Goal: Browse casually

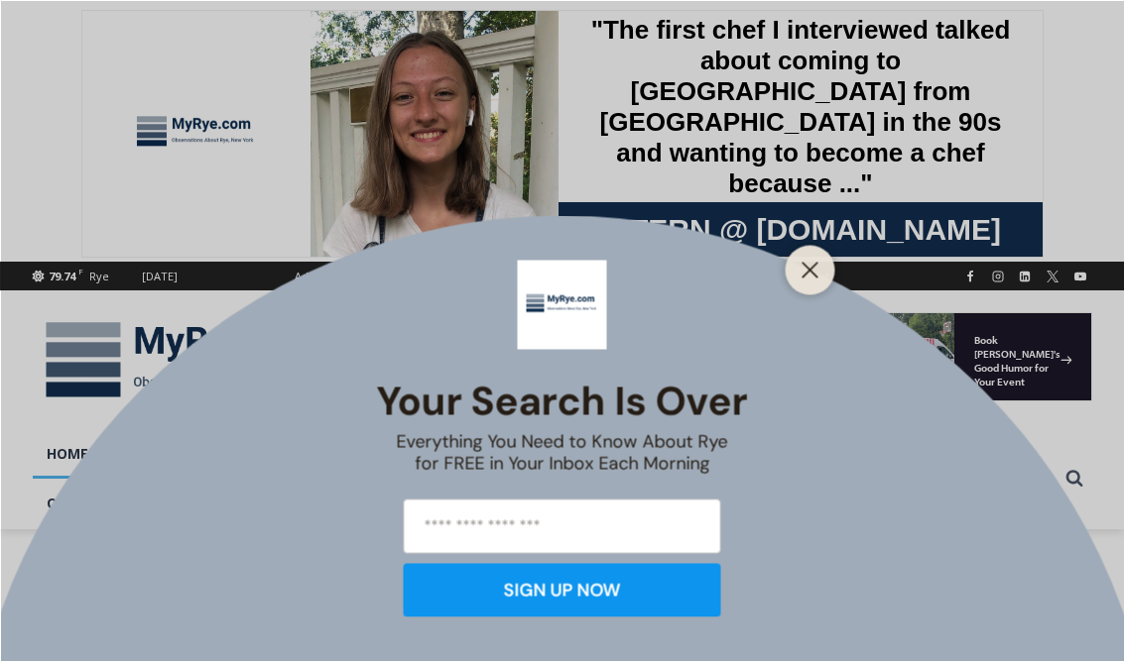
click at [817, 266] on icon "Close" at bounding box center [810, 270] width 18 height 18
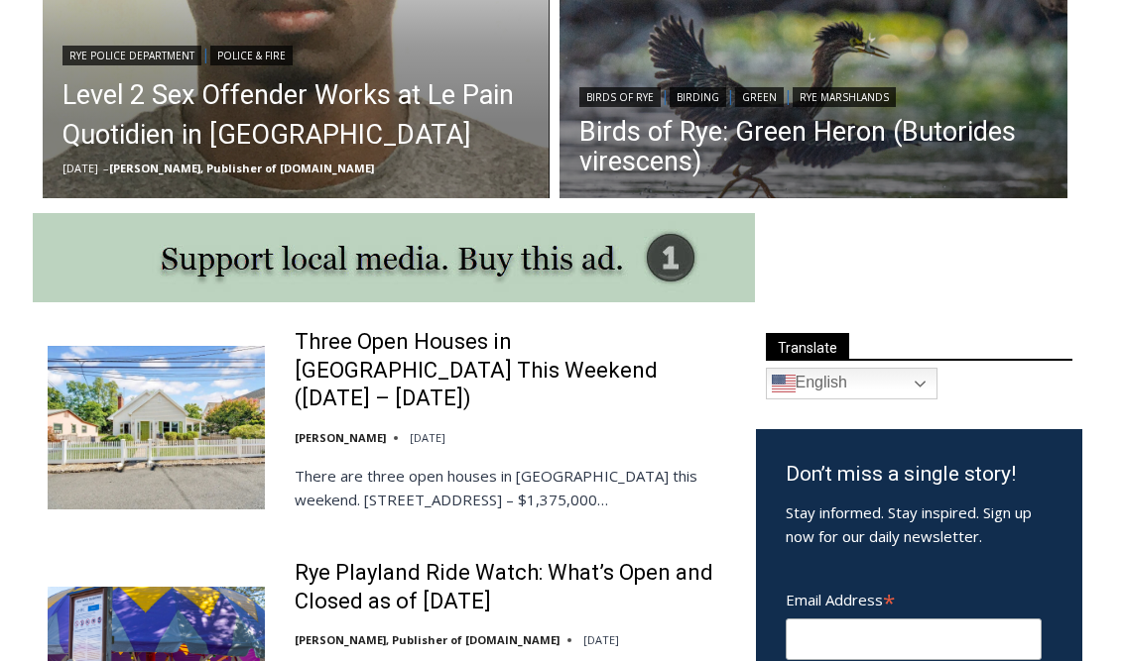
scroll to position [926, 0]
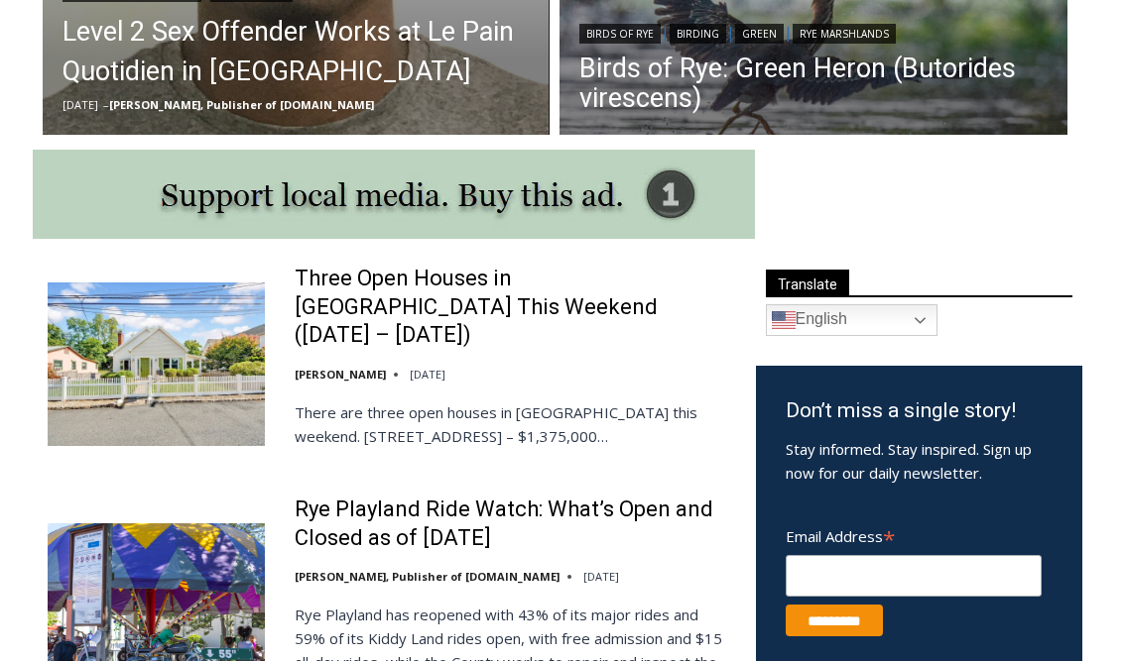
click at [413, 291] on link "Three Open Houses in [GEOGRAPHIC_DATA] This Weekend ([DATE] – [DATE])" at bounding box center [512, 307] width 435 height 85
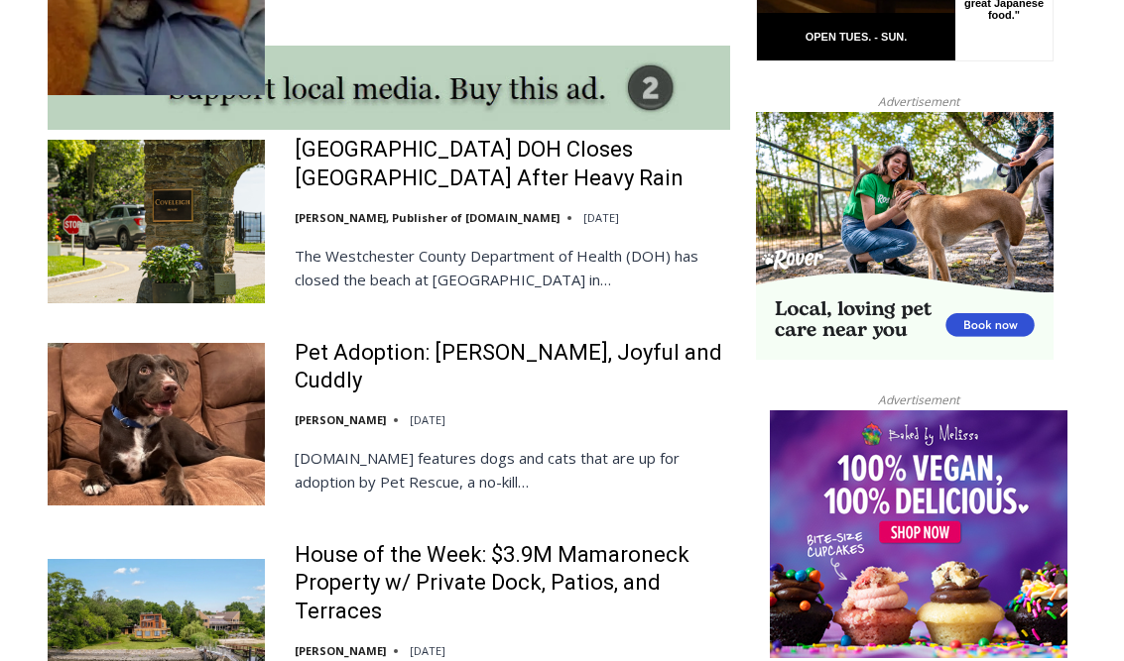
scroll to position [1830, 0]
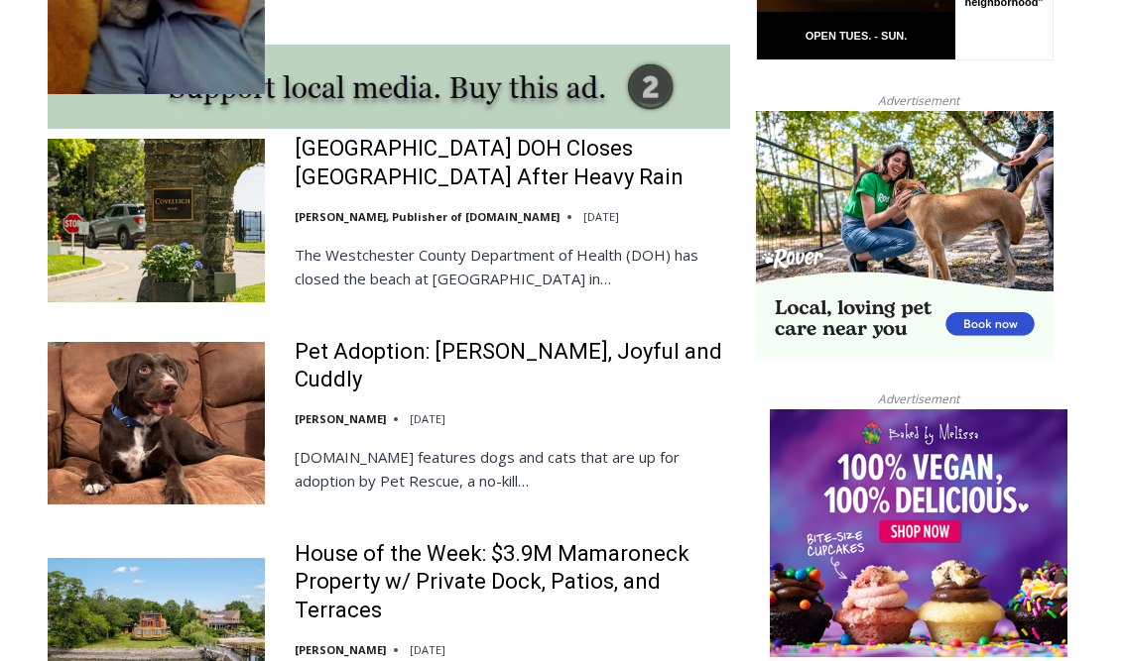
click at [465, 338] on link "Pet Adoption: [PERSON_NAME], Joyful and Cuddly" at bounding box center [512, 366] width 435 height 57
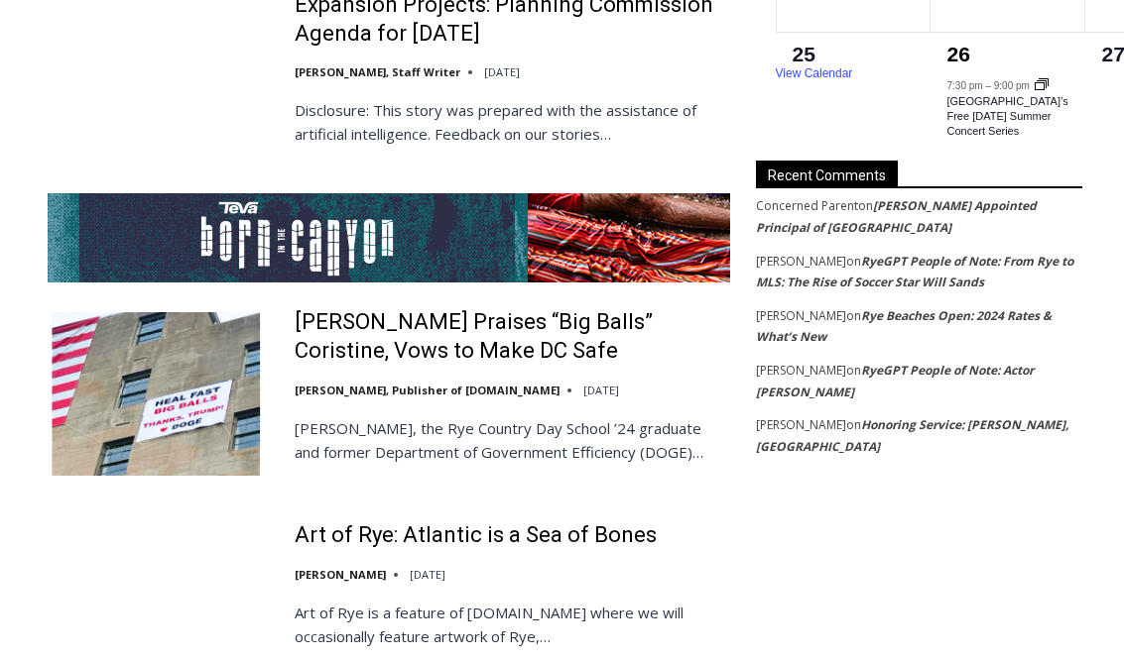
scroll to position [3765, 0]
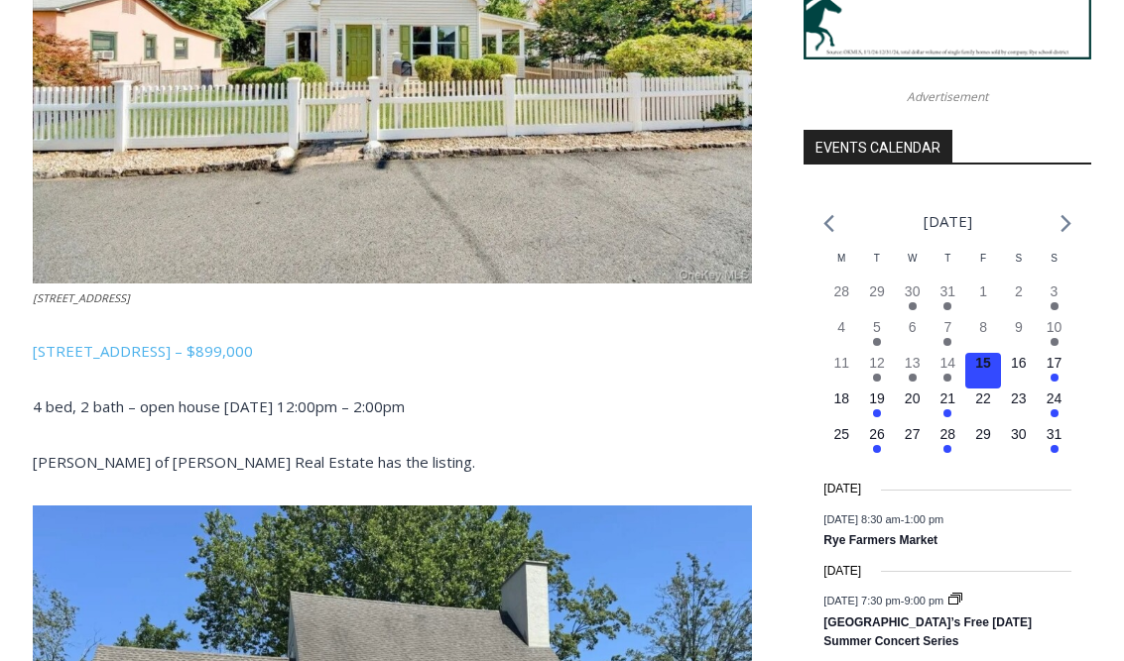
scroll to position [2050, 0]
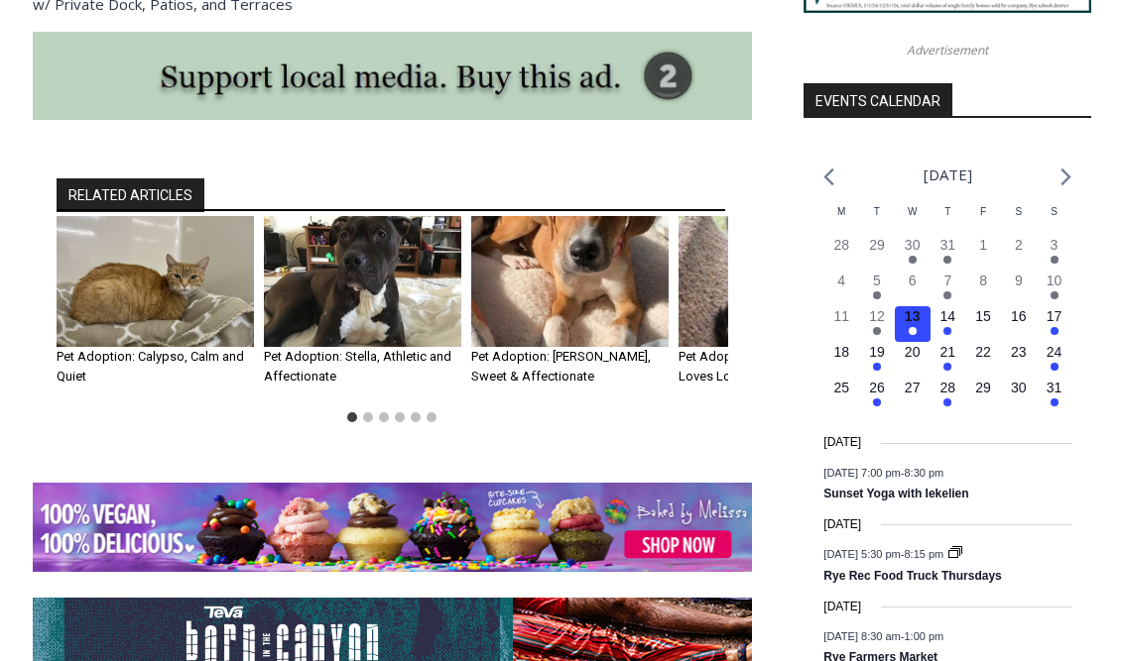
scroll to position [2131, 0]
click at [377, 244] on img "2 of 6" at bounding box center [362, 282] width 197 height 132
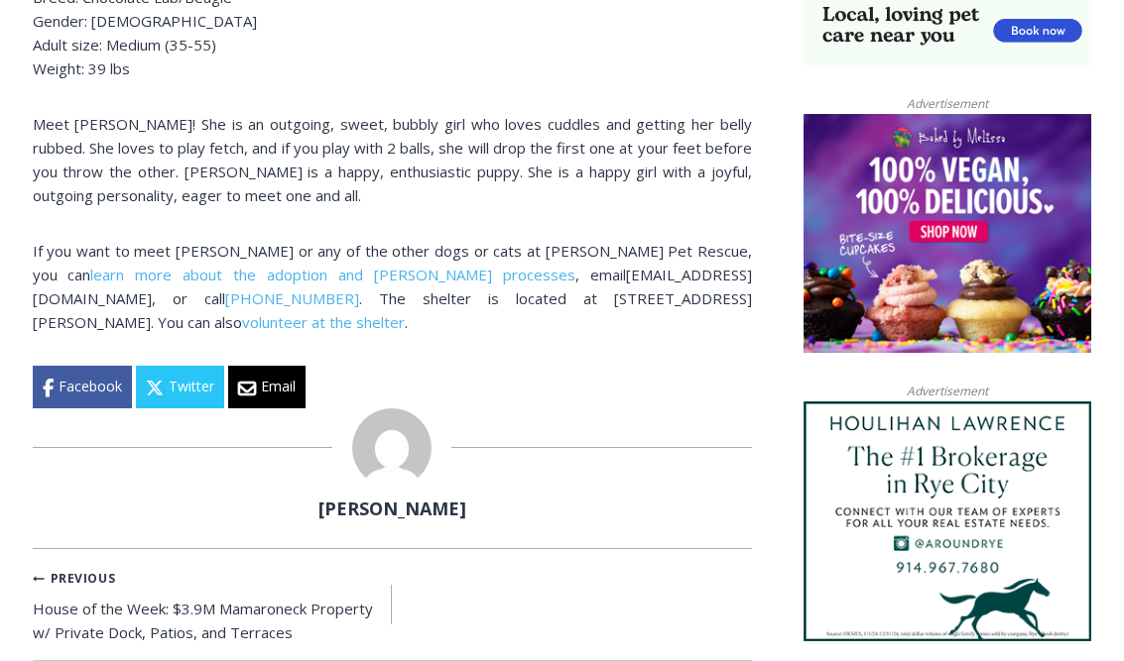
scroll to position [1499, 0]
